Goal: Task Accomplishment & Management: Manage account settings

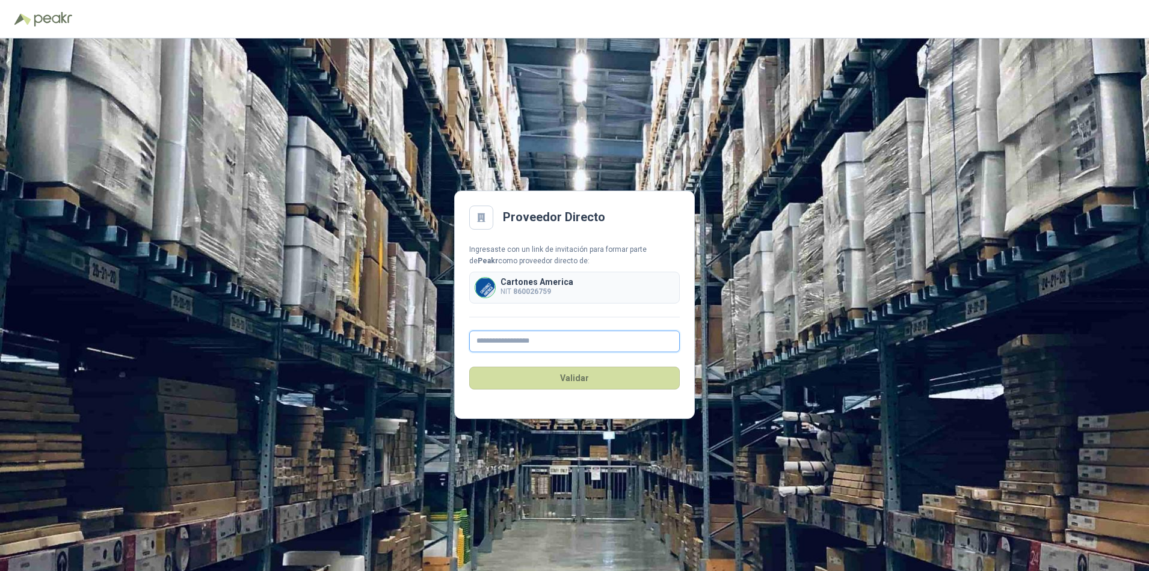
click at [482, 339] on input "text" at bounding box center [574, 342] width 210 height 22
type input "**********"
click at [573, 378] on button "Validar" at bounding box center [574, 378] width 210 height 23
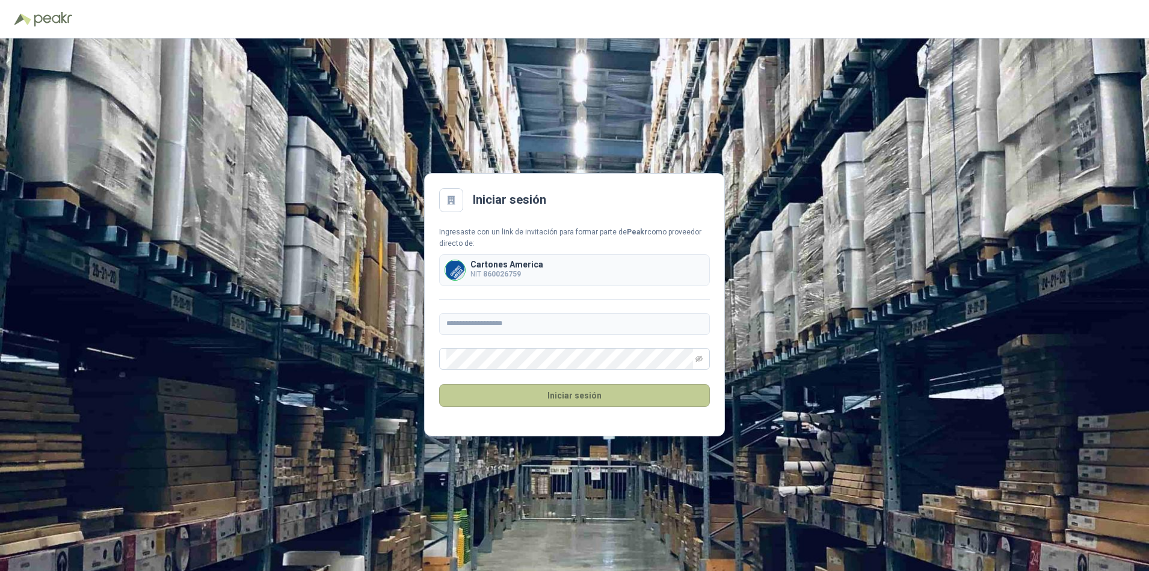
click at [574, 398] on button "Iniciar sesión" at bounding box center [574, 395] width 271 height 23
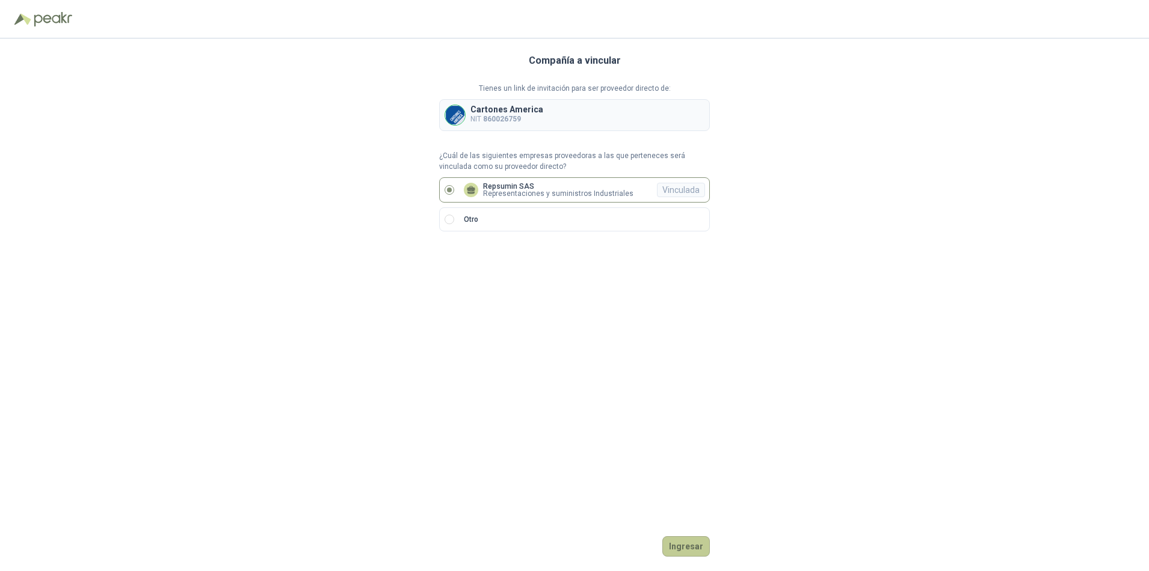
click at [692, 549] on button "Ingresar" at bounding box center [686, 546] width 48 height 20
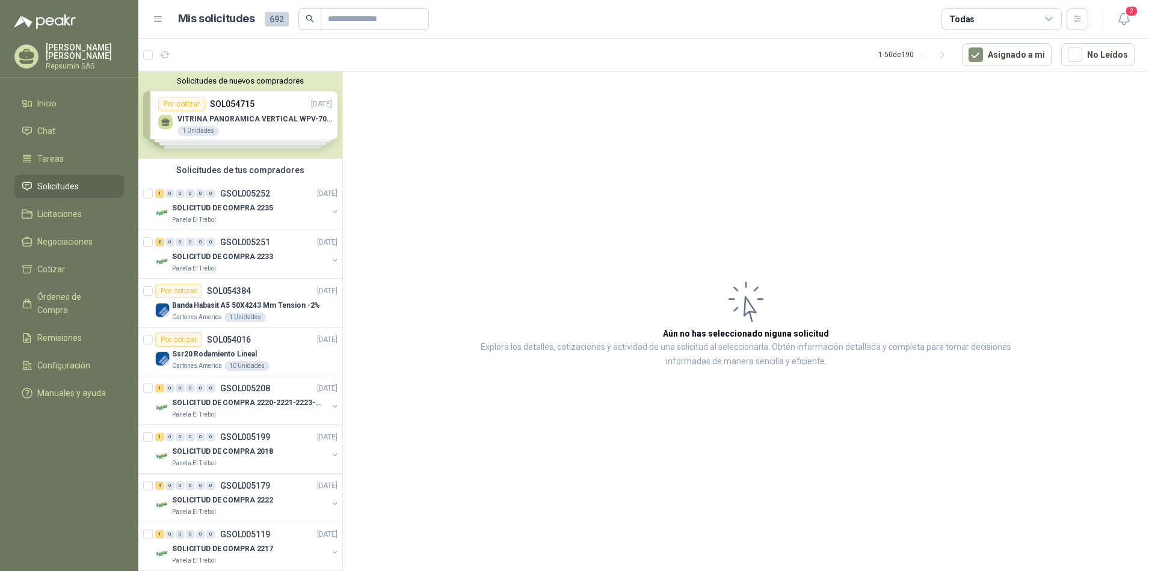
click at [236, 118] on div "Solicitudes de nuevos compradores Por cotizar SOL054715 [DATE] VITRINA PANORAMI…" at bounding box center [240, 115] width 204 height 87
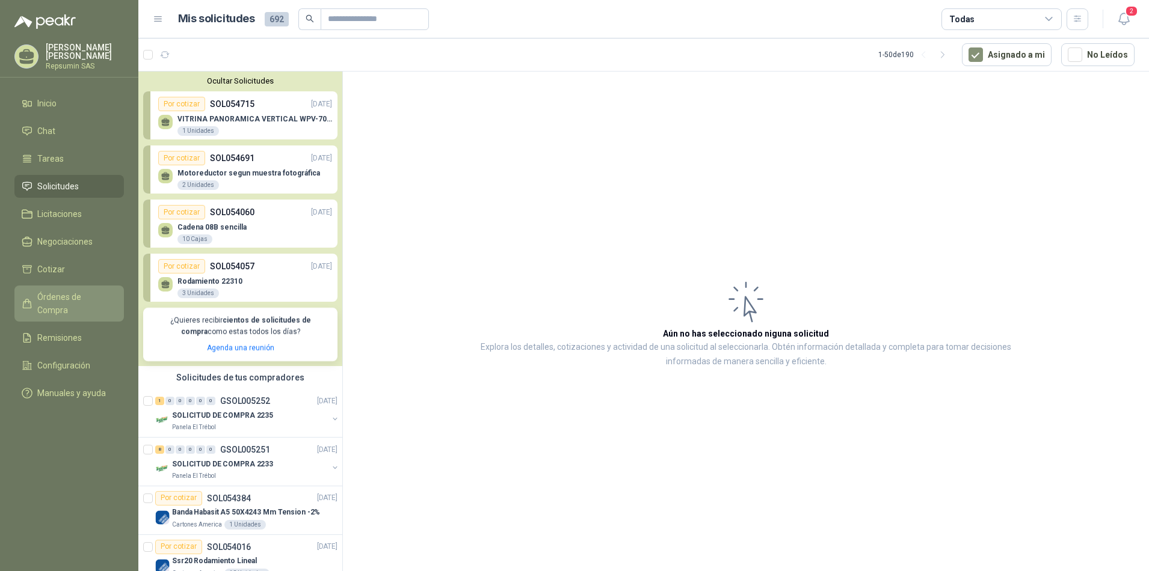
click at [72, 301] on span "Órdenes de Compra" at bounding box center [74, 303] width 75 height 26
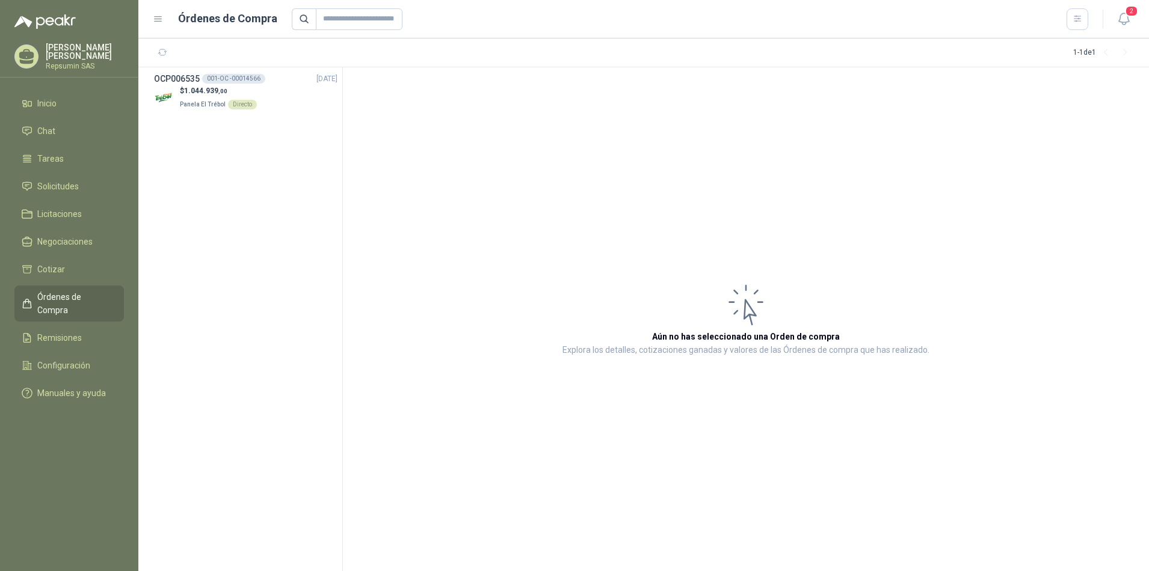
click at [74, 53] on p "[PERSON_NAME]" at bounding box center [85, 51] width 78 height 17
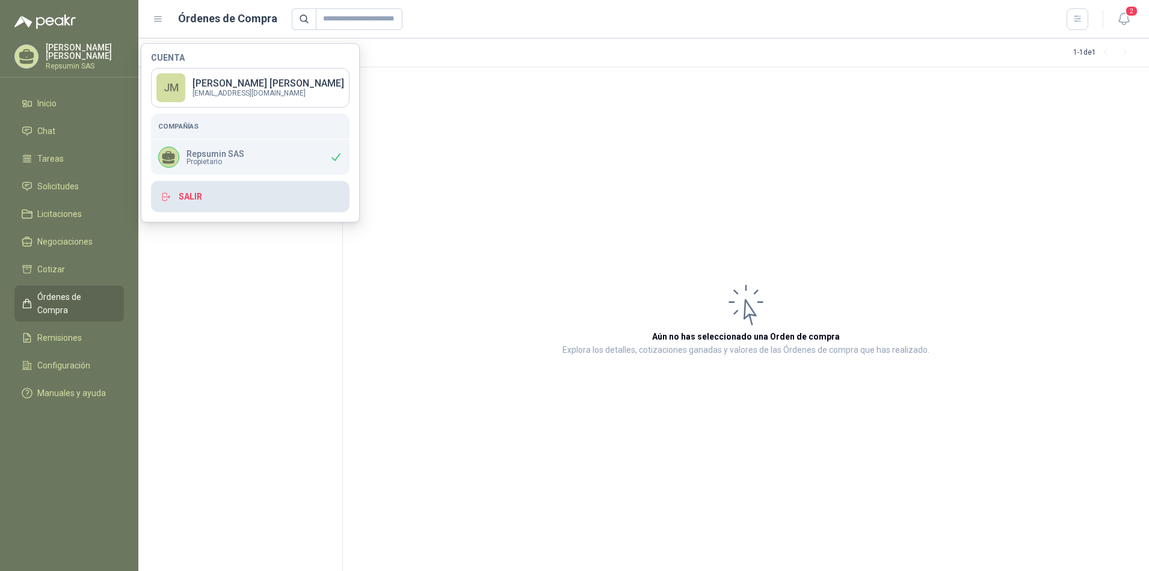
click at [221, 208] on button "Salir" at bounding box center [250, 196] width 198 height 31
